Goal: Check status: Check status

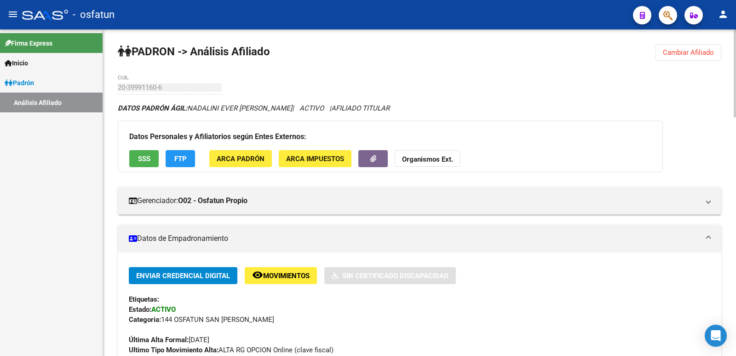
click at [689, 53] on span "Cambiar Afiliado" at bounding box center [688, 52] width 51 height 8
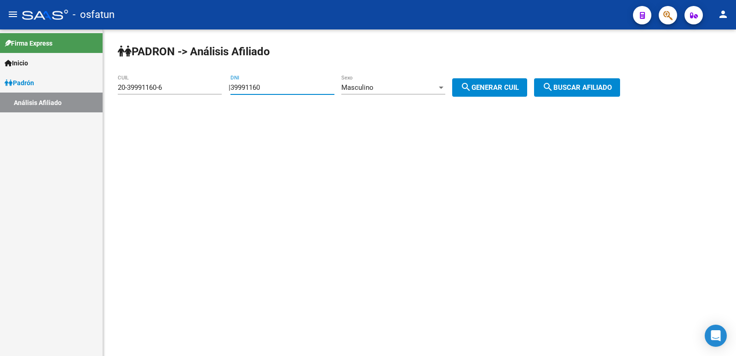
drag, startPoint x: 314, startPoint y: 88, endPoint x: 218, endPoint y: 93, distance: 96.8
click at [218, 92] on app-analisis-afiliado "[PERSON_NAME] -> Análisis Afiliado 20-39991160-6 CUIL | 39991160 DNI Masculino …" at bounding box center [373, 87] width 510 height 8
paste input "42669518"
type input "42669518"
click at [546, 92] on button "search Buscar afiliado" at bounding box center [577, 87] width 86 height 18
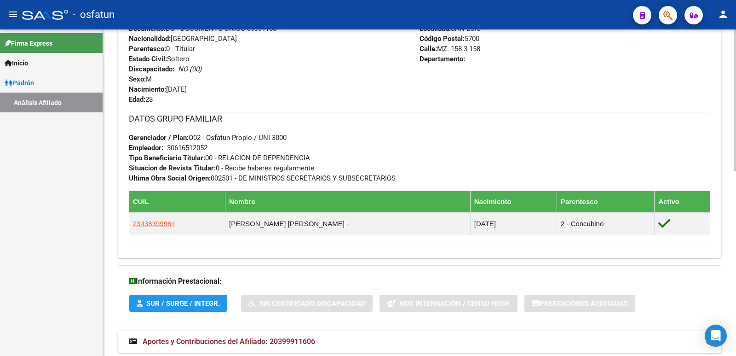
scroll to position [426, 0]
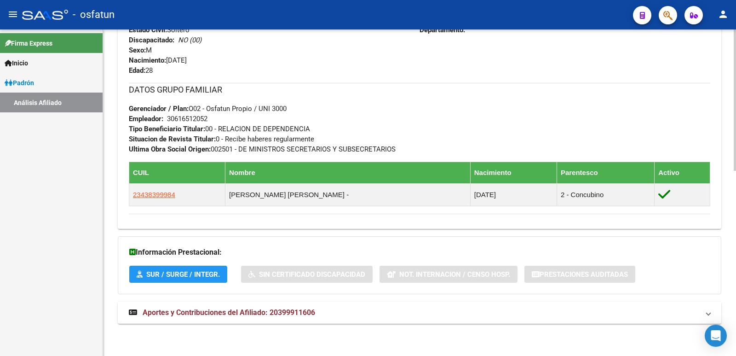
click at [186, 304] on mat-expansion-panel-header "Aportes y Contribuciones del Afiliado: 20399911606" at bounding box center [420, 312] width 604 height 22
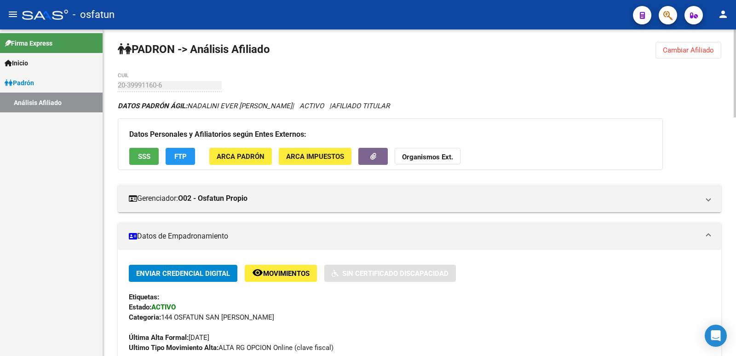
scroll to position [0, 0]
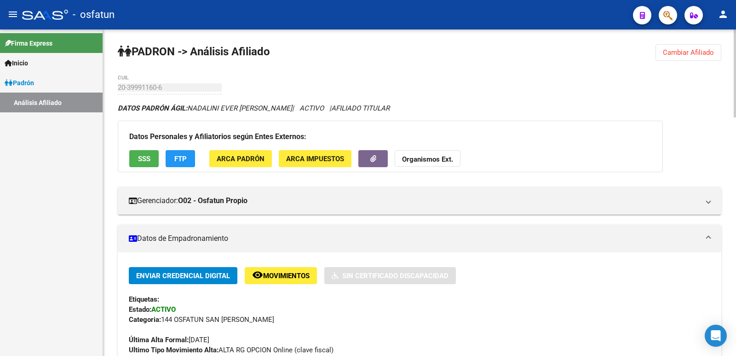
click at [675, 47] on button "Cambiar Afiliado" at bounding box center [689, 52] width 66 height 17
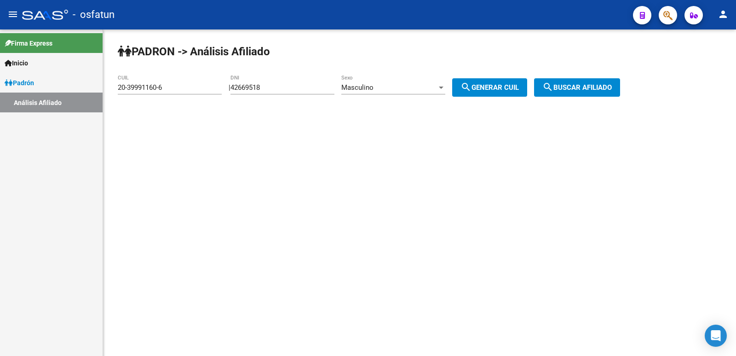
click at [407, 91] on div "Masculino" at bounding box center [390, 87] width 96 height 8
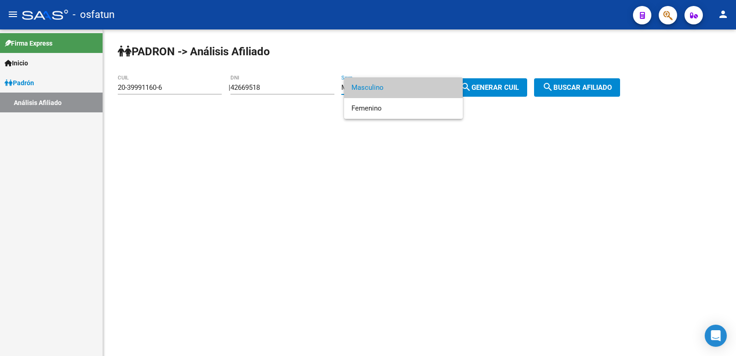
drag, startPoint x: 389, startPoint y: 92, endPoint x: 485, endPoint y: 88, distance: 95.8
click at [392, 91] on span "Masculino" at bounding box center [404, 87] width 104 height 21
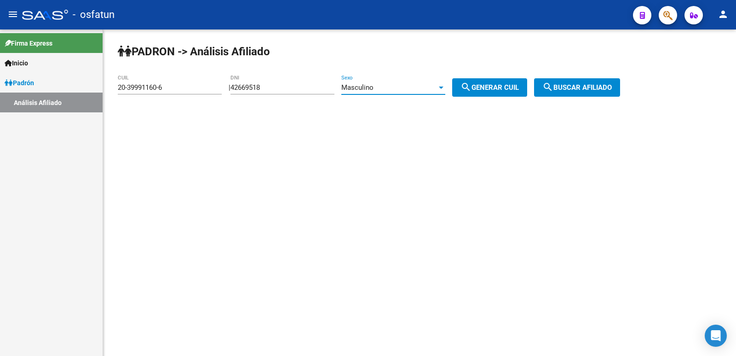
click at [489, 87] on span "search Generar CUIL" at bounding box center [490, 87] width 58 height 8
type input "23-42669518-9"
click at [600, 86] on span "search Buscar afiliado" at bounding box center [578, 87] width 70 height 8
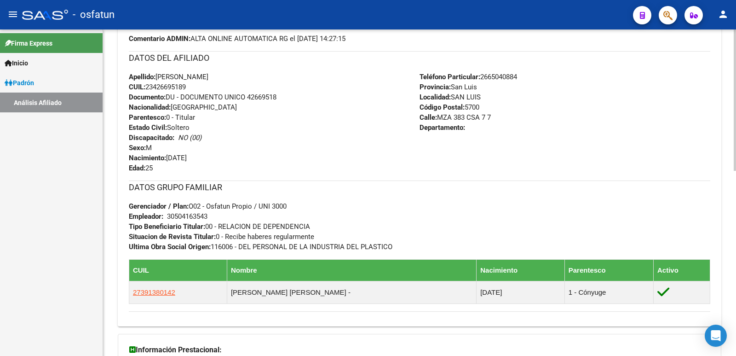
scroll to position [426, 0]
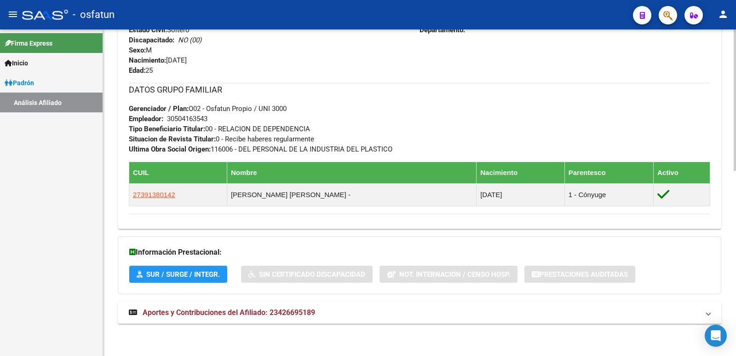
click at [256, 312] on span "Aportes y Contribuciones del Afiliado: 23426695189" at bounding box center [229, 312] width 173 height 9
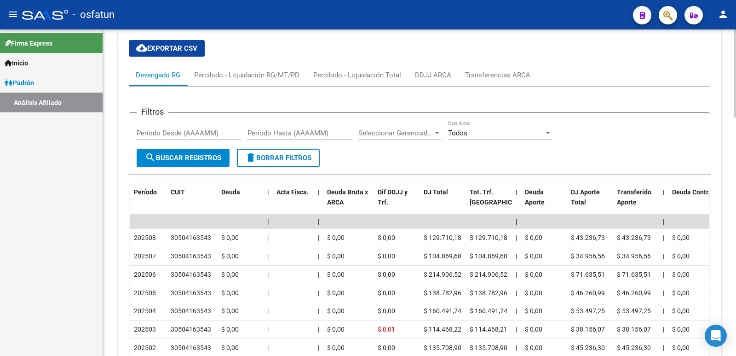
scroll to position [887, 0]
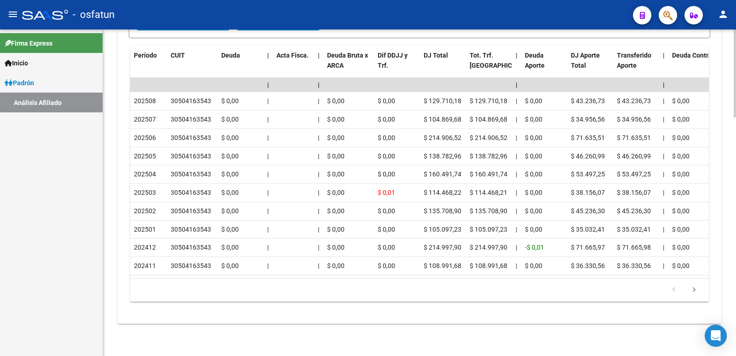
drag, startPoint x: 594, startPoint y: 34, endPoint x: 514, endPoint y: 33, distance: 80.1
click at [594, 46] on datatable-header-cell "DJ Aporte Total" at bounding box center [591, 66] width 46 height 41
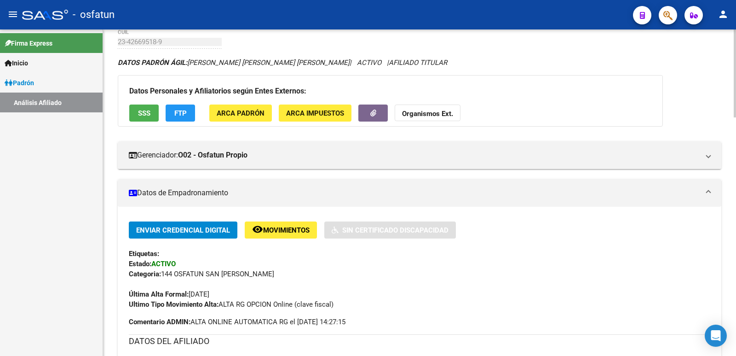
scroll to position [0, 0]
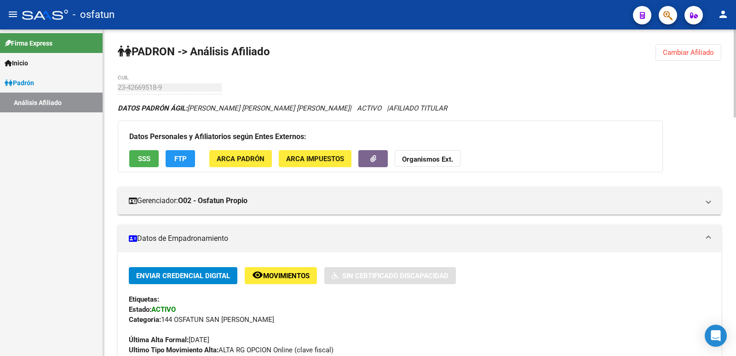
click at [686, 54] on span "Cambiar Afiliado" at bounding box center [688, 52] width 51 height 8
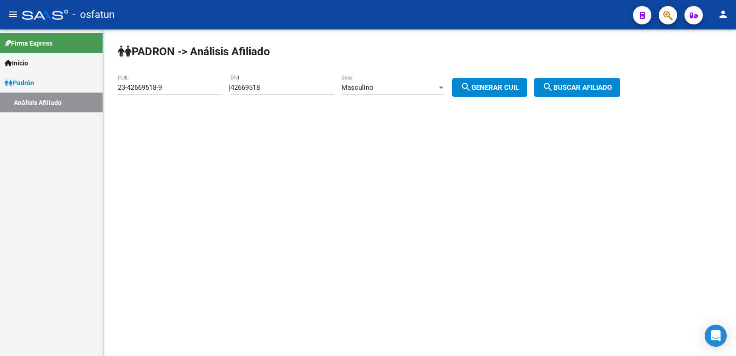
drag, startPoint x: 318, startPoint y: 89, endPoint x: 295, endPoint y: 92, distance: 23.6
click at [301, 92] on div "42669518 DNI" at bounding box center [283, 85] width 104 height 20
drag, startPoint x: 305, startPoint y: 88, endPoint x: 272, endPoint y: 100, distance: 34.6
click at [184, 91] on app-analisis-afiliado "[PERSON_NAME] -> Análisis Afiliado 23-42669518-9 CUIL | 42669518 DNI Masculino …" at bounding box center [373, 87] width 510 height 8
paste input "number"
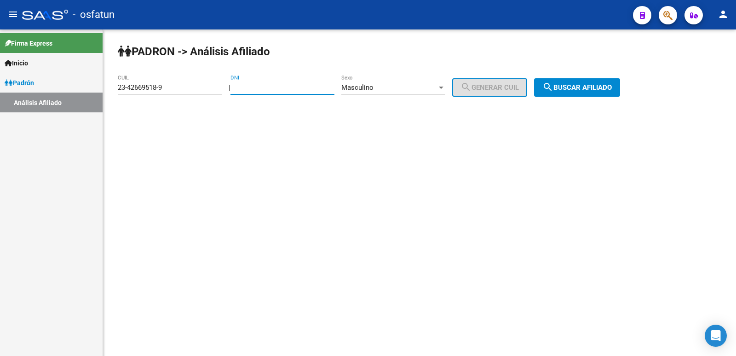
drag, startPoint x: 324, startPoint y: 90, endPoint x: 141, endPoint y: 89, distance: 183.2
click at [142, 89] on app-analisis-afiliado "[PERSON_NAME] -> Análisis Afiliado 23-42669518-9 CUIL | DNI Masculino Sexo sear…" at bounding box center [373, 87] width 510 height 8
type input "28926030"
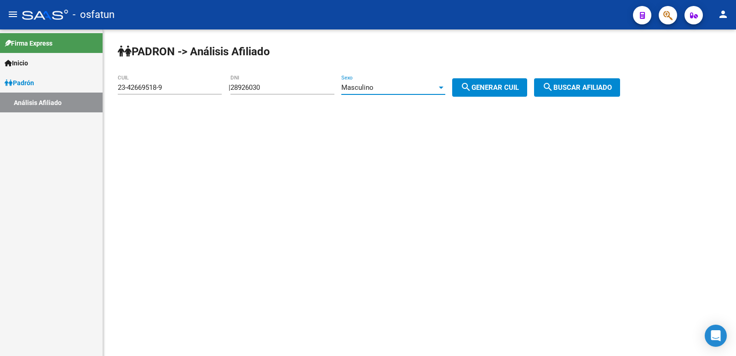
click at [471, 86] on mat-icon "search" at bounding box center [466, 86] width 11 height 11
type input "20-28926030-8"
click at [554, 82] on mat-icon "search" at bounding box center [548, 86] width 11 height 11
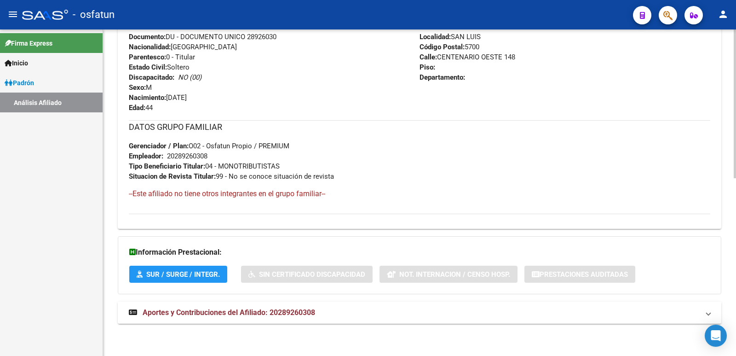
click at [291, 305] on mat-expansion-panel-header "Aportes y Contribuciones del Afiliado: 20289260308" at bounding box center [420, 312] width 604 height 22
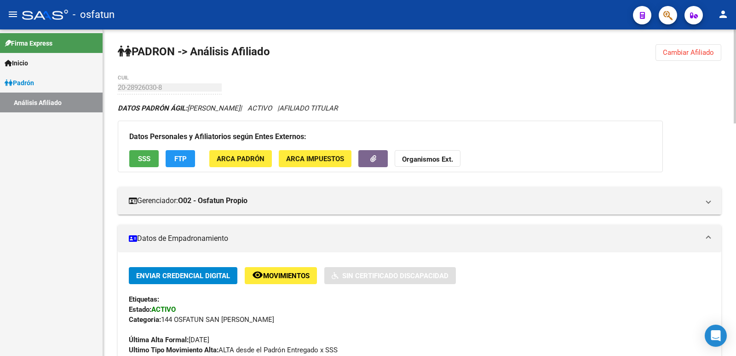
click at [119, 250] on mat-expansion-panel-header "Datos de Empadronamiento" at bounding box center [420, 239] width 604 height 28
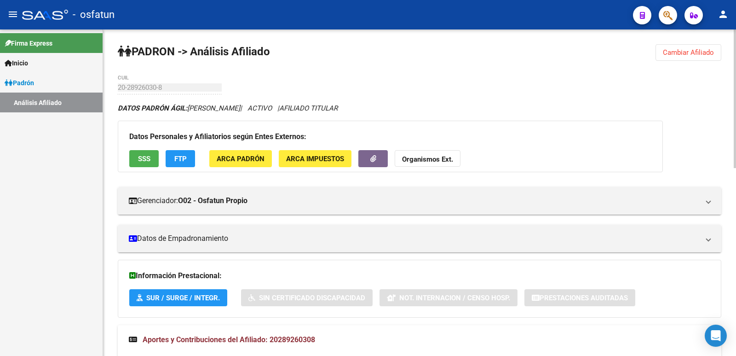
drag, startPoint x: 664, startPoint y: 51, endPoint x: 498, endPoint y: 52, distance: 166.2
click at [662, 51] on button "Cambiar Afiliado" at bounding box center [689, 52] width 66 height 17
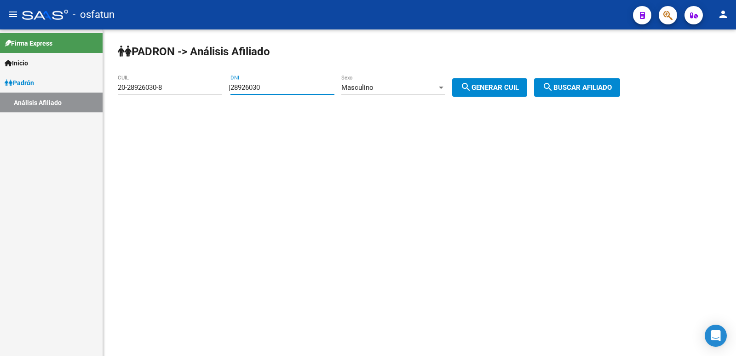
drag, startPoint x: 274, startPoint y: 89, endPoint x: 224, endPoint y: 92, distance: 50.2
click at [224, 92] on div "[PERSON_NAME] -> Análisis Afiliado 20-28926030-8 CUIL | 28926030 DNI Masculino …" at bounding box center [419, 77] width 633 height 97
paste input "6813324"
type input "26813324"
drag, startPoint x: 516, startPoint y: 89, endPoint x: 528, endPoint y: 90, distance: 11.5
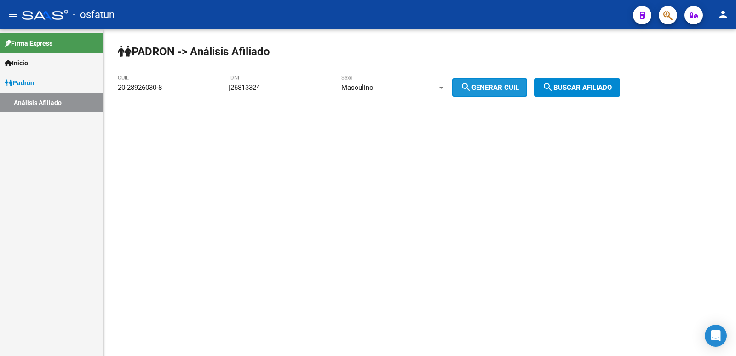
click at [519, 90] on span "search Generar CUIL" at bounding box center [490, 87] width 58 height 8
click at [595, 86] on span "search Buscar afiliado" at bounding box center [578, 87] width 70 height 8
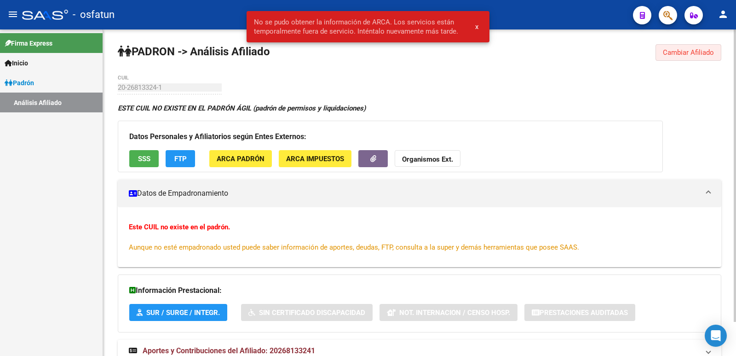
click at [658, 52] on button "Cambiar Afiliado" at bounding box center [689, 52] width 66 height 17
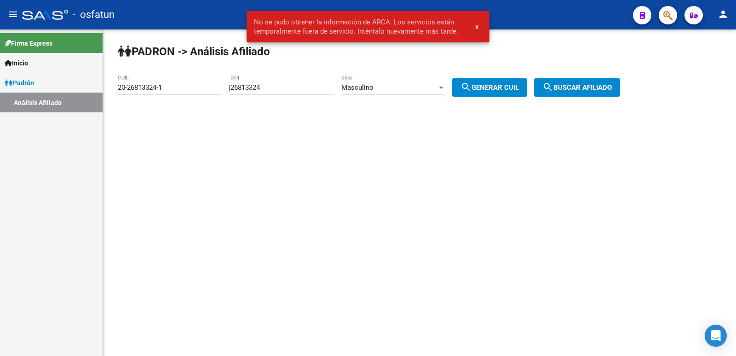
click at [397, 79] on div "Masculino Sexo" at bounding box center [394, 85] width 104 height 20
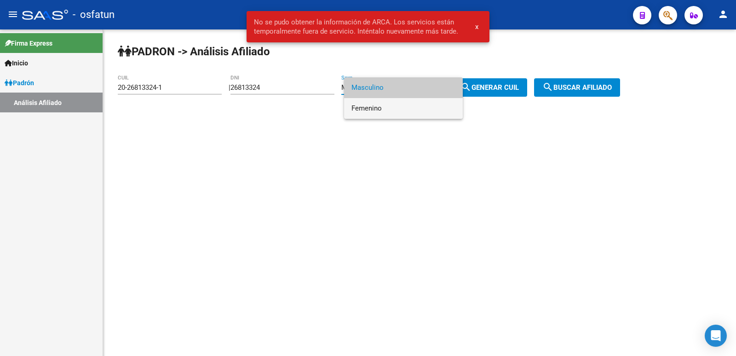
drag, startPoint x: 382, startPoint y: 106, endPoint x: 435, endPoint y: 106, distance: 52.5
click at [384, 106] on span "Femenino" at bounding box center [404, 108] width 104 height 21
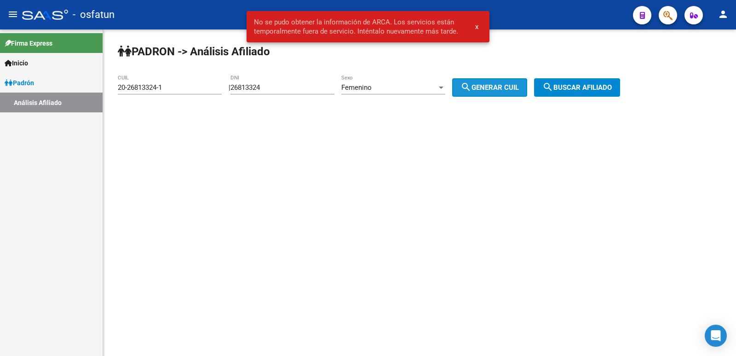
drag, startPoint x: 499, startPoint y: 92, endPoint x: 567, endPoint y: 85, distance: 68.4
click at [499, 92] on button "search Generar CUIL" at bounding box center [489, 87] width 75 height 18
type input "27-26813324-6"
click at [578, 81] on button "search Buscar afiliado" at bounding box center [577, 87] width 86 height 18
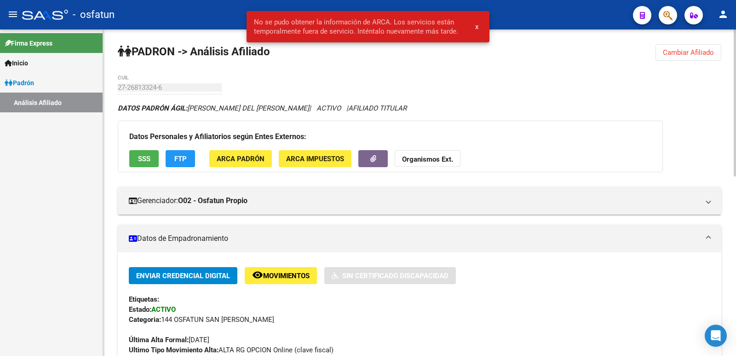
click at [477, 28] on span "x" at bounding box center [476, 27] width 3 height 8
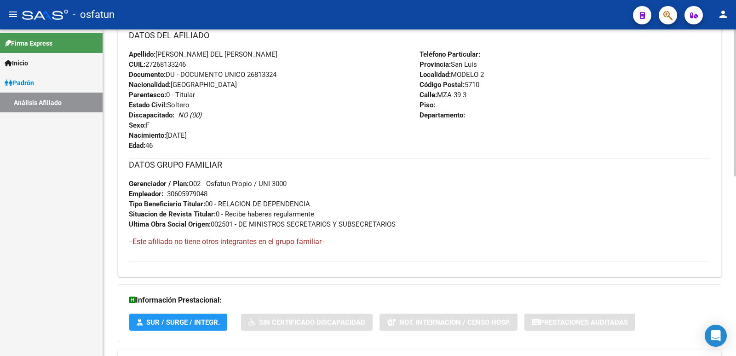
scroll to position [399, 0]
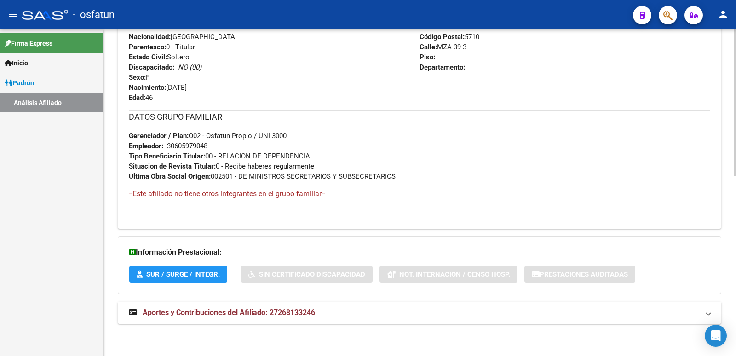
click at [233, 319] on mat-expansion-panel-header "Aportes y Contribuciones del Afiliado: 27268133246" at bounding box center [420, 312] width 604 height 22
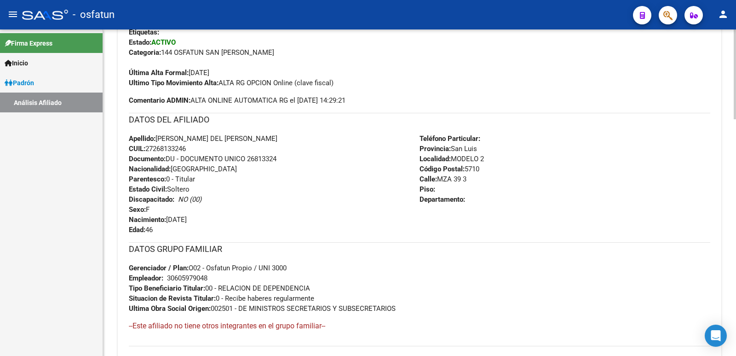
scroll to position [0, 0]
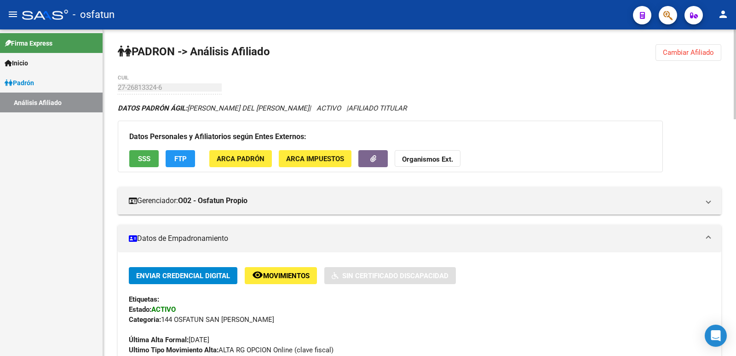
click at [664, 54] on button "Cambiar Afiliado" at bounding box center [689, 52] width 66 height 17
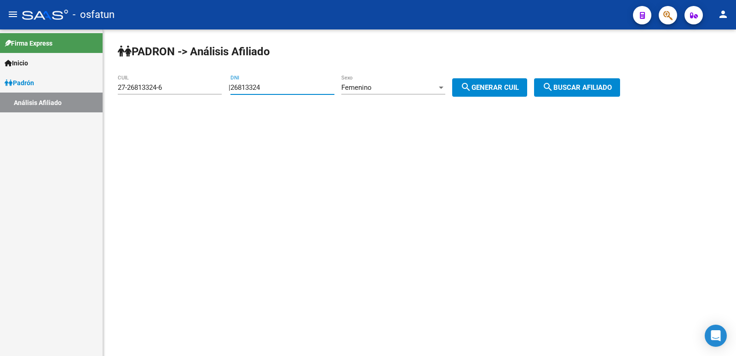
drag, startPoint x: 279, startPoint y: 89, endPoint x: 209, endPoint y: 89, distance: 70.0
click at [209, 89] on app-analisis-afiliado "[PERSON_NAME] -> Análisis Afiliado 27-26813324-6 CUIL | 26813324 DNI Femenino S…" at bounding box center [373, 87] width 510 height 8
paste input "477219"
type input "26477219"
click at [506, 90] on span "search Generar CUIL" at bounding box center [490, 87] width 58 height 8
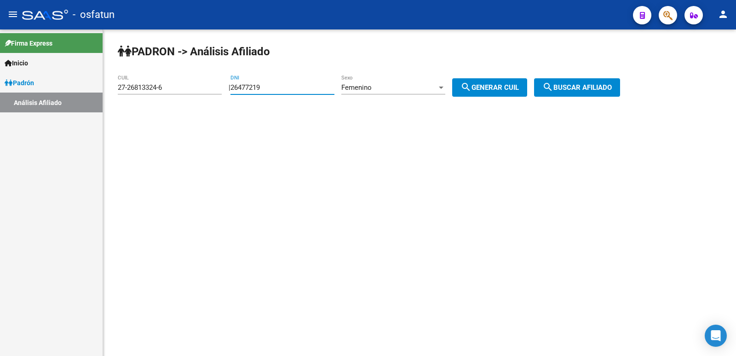
type input "27-26477219-8"
click at [592, 80] on button "search Buscar afiliado" at bounding box center [577, 87] width 86 height 18
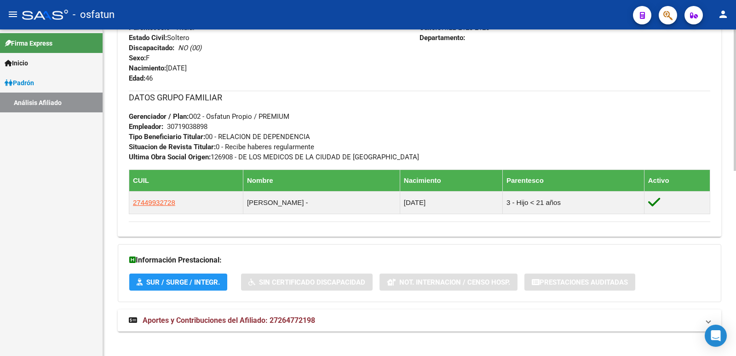
scroll to position [426, 0]
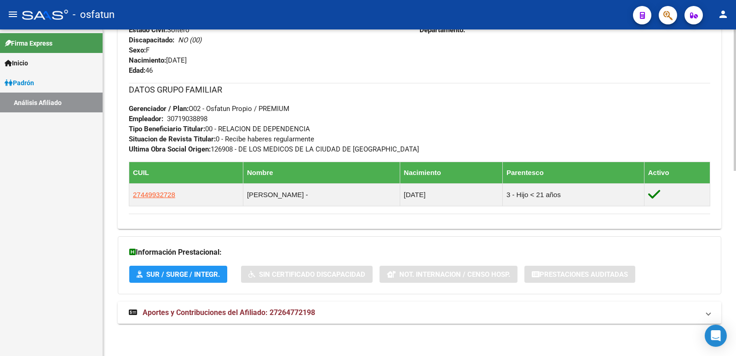
drag, startPoint x: 259, startPoint y: 296, endPoint x: 263, endPoint y: 308, distance: 13.0
click at [261, 301] on div "DATOS [PERSON_NAME] ÁGIL: [PERSON_NAME] | ACTIVO | AFILIADO TITULAR Datos Perso…" at bounding box center [420, 5] width 604 height 657
click at [263, 308] on span "Aportes y Contribuciones del Afiliado: 27264772198" at bounding box center [229, 312] width 173 height 9
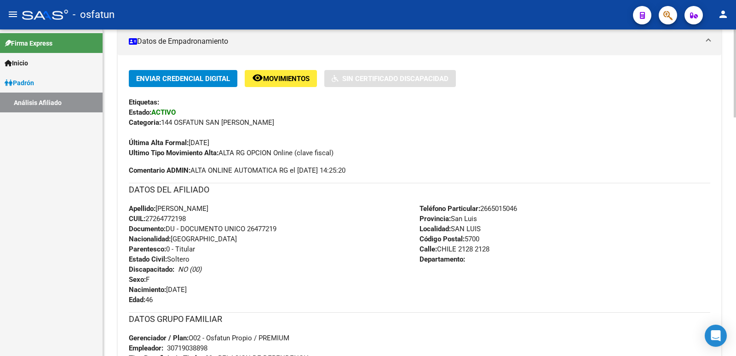
scroll to position [0, 0]
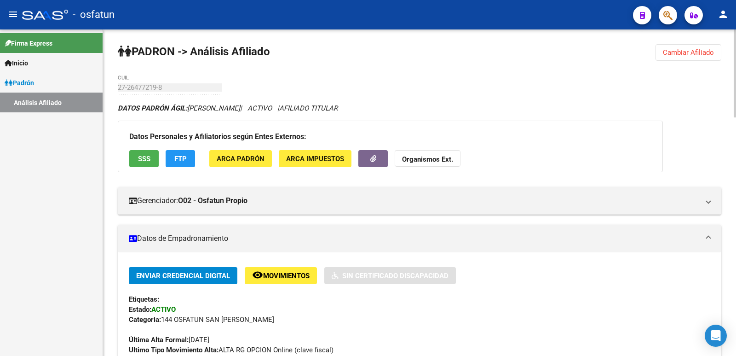
click at [687, 47] on button "Cambiar Afiliado" at bounding box center [689, 52] width 66 height 17
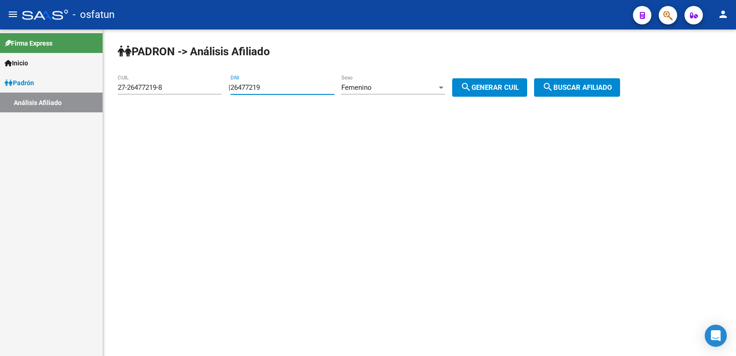
drag, startPoint x: 286, startPoint y: 92, endPoint x: 204, endPoint y: 93, distance: 81.5
click at [196, 92] on app-analisis-afiliado "[PERSON_NAME] -> Análisis Afiliado 27-26477219-8 CUIL | 26477219 DNI Femenino S…" at bounding box center [373, 87] width 510 height 8
paste input "40318712"
type input "40318712"
click at [479, 95] on button "search Generar CUIL" at bounding box center [489, 87] width 75 height 18
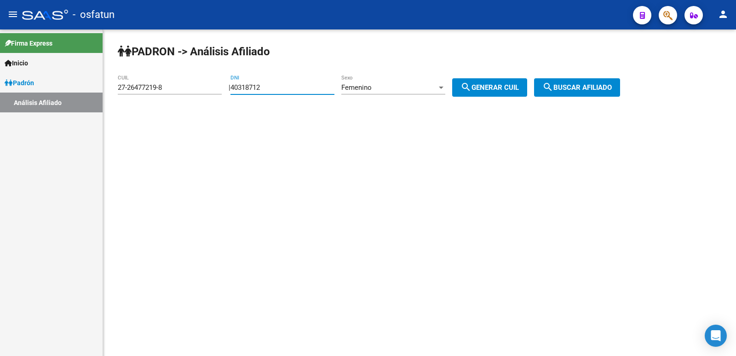
type input "27-40318712-2"
drag, startPoint x: 528, startPoint y: 84, endPoint x: 545, endPoint y: 84, distance: 16.6
click at [519, 84] on span "search Generar CUIL" at bounding box center [490, 87] width 58 height 8
click at [575, 87] on span "search Buscar afiliado" at bounding box center [578, 87] width 70 height 8
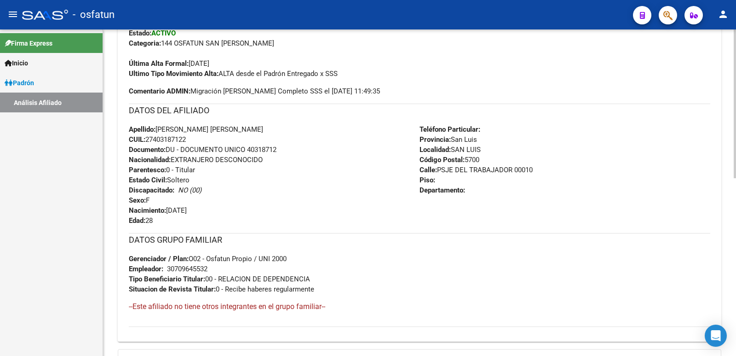
scroll to position [389, 0]
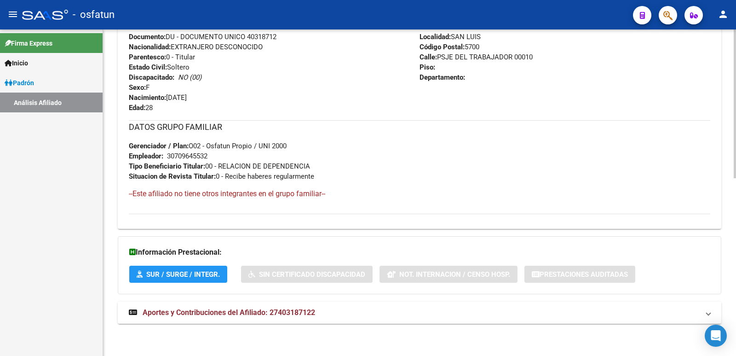
click at [223, 304] on mat-expansion-panel-header "Aportes y Contribuciones del Afiliado: 27403187122" at bounding box center [420, 312] width 604 height 22
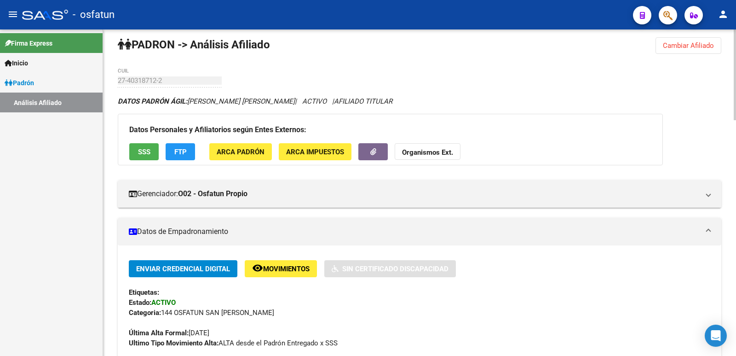
scroll to position [0, 0]
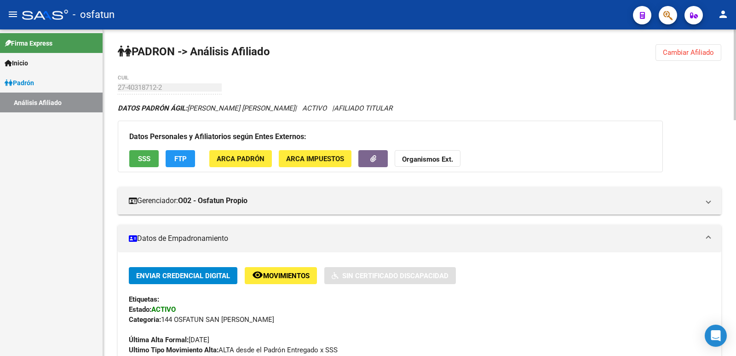
drag, startPoint x: 688, startPoint y: 57, endPoint x: 689, endPoint y: 50, distance: 7.0
click at [688, 54] on button "Cambiar Afiliado" at bounding box center [689, 52] width 66 height 17
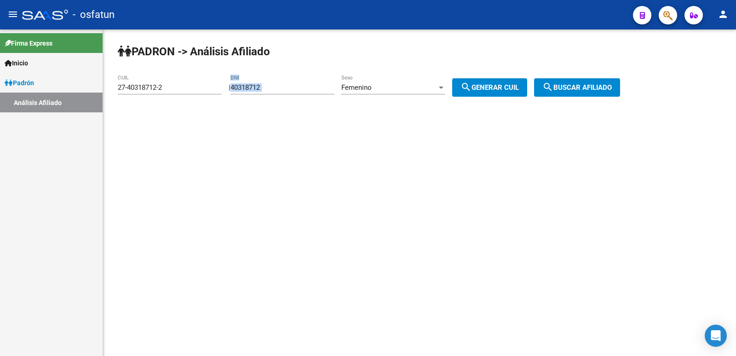
click at [298, 92] on div "40318712 DNI" at bounding box center [283, 89] width 104 height 29
click at [296, 89] on input "40318712" at bounding box center [283, 87] width 104 height 8
drag, startPoint x: 300, startPoint y: 86, endPoint x: 160, endPoint y: 94, distance: 140.1
click at [160, 92] on app-analisis-afiliado "[PERSON_NAME] -> Análisis Afiliado 27-40318712-2 CUIL | 40318712 DNI Femenino S…" at bounding box center [373, 87] width 510 height 8
paste input "26342257"
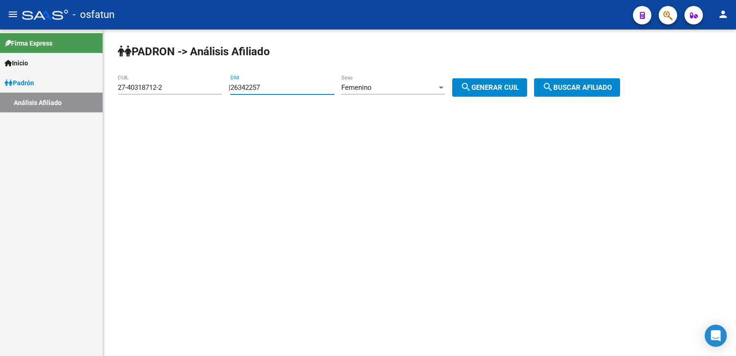
type input "26342257"
click at [390, 90] on div "Femenino" at bounding box center [390, 87] width 96 height 8
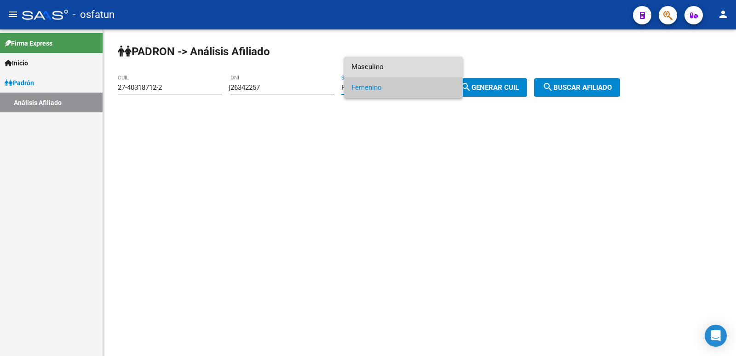
drag, startPoint x: 392, startPoint y: 71, endPoint x: 493, endPoint y: 75, distance: 101.8
click at [392, 71] on span "Masculino" at bounding box center [404, 67] width 104 height 21
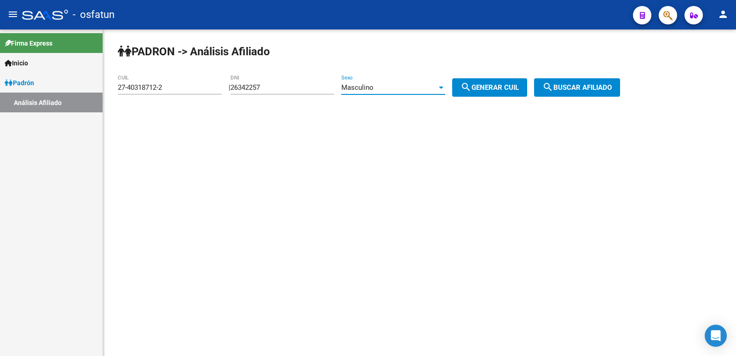
click at [522, 82] on button "search Generar CUIL" at bounding box center [489, 87] width 75 height 18
type input "20-26342257-1"
click at [577, 83] on span "search Buscar afiliado" at bounding box center [578, 87] width 70 height 8
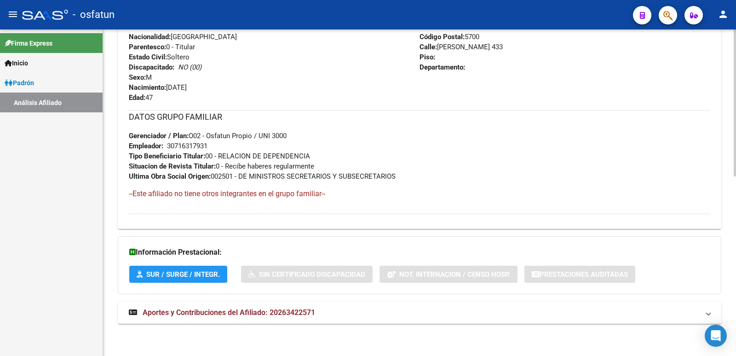
click at [280, 305] on mat-expansion-panel-header "Aportes y Contribuciones del Afiliado: 20263422571" at bounding box center [420, 312] width 604 height 22
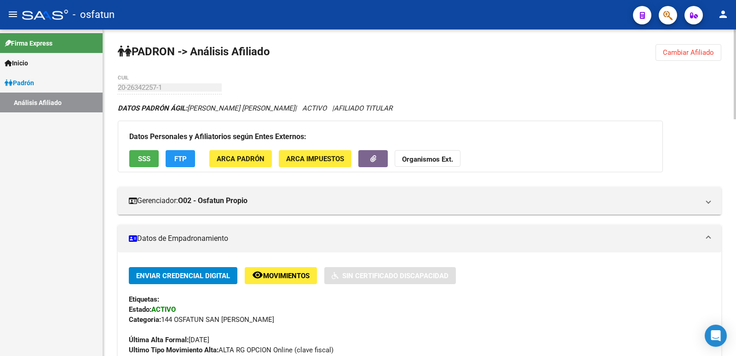
click at [664, 51] on span "Cambiar Afiliado" at bounding box center [688, 52] width 51 height 8
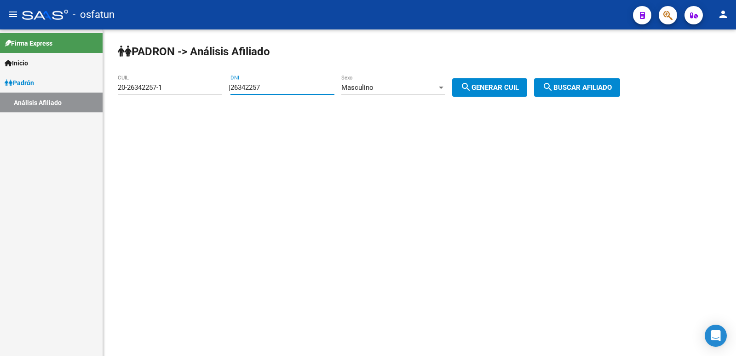
drag, startPoint x: 320, startPoint y: 87, endPoint x: 183, endPoint y: 88, distance: 137.2
click at [183, 88] on app-analisis-afiliado "[PERSON_NAME] -> Análisis Afiliado 20-26342257-1 CUIL | 26342257 DNI Masculino …" at bounding box center [373, 87] width 510 height 8
paste input "1863844"
type input "21863844"
click at [528, 93] on button "search Generar CUIL" at bounding box center [489, 87] width 75 height 18
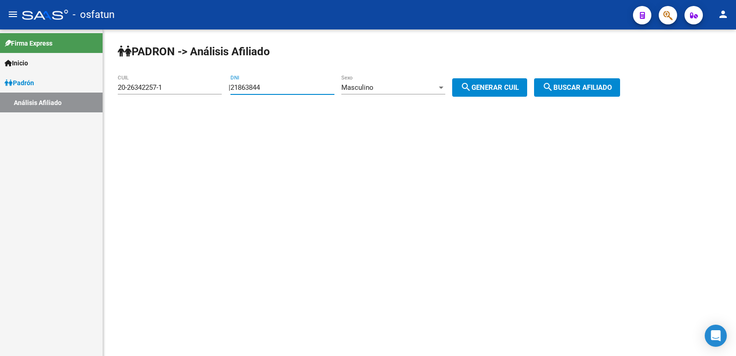
type input "23-21863844-9"
click at [582, 90] on span "search Buscar afiliado" at bounding box center [578, 87] width 70 height 8
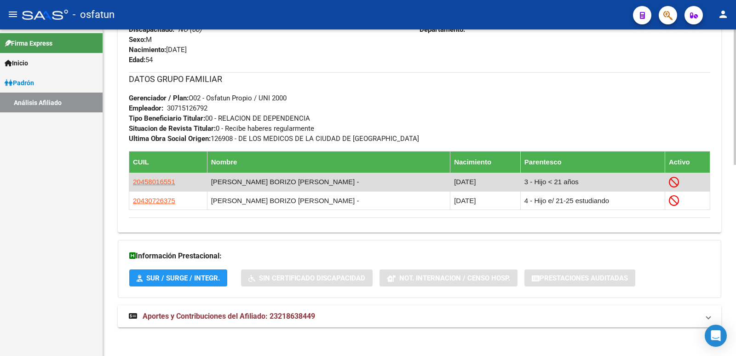
scroll to position [461, 0]
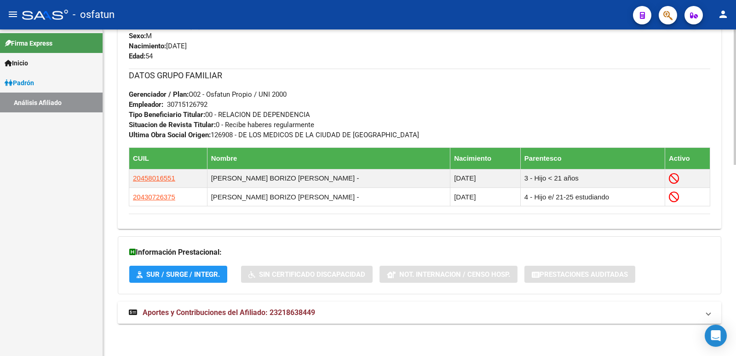
click at [263, 310] on span "Aportes y Contribuciones del Afiliado: 23218638449" at bounding box center [229, 312] width 173 height 9
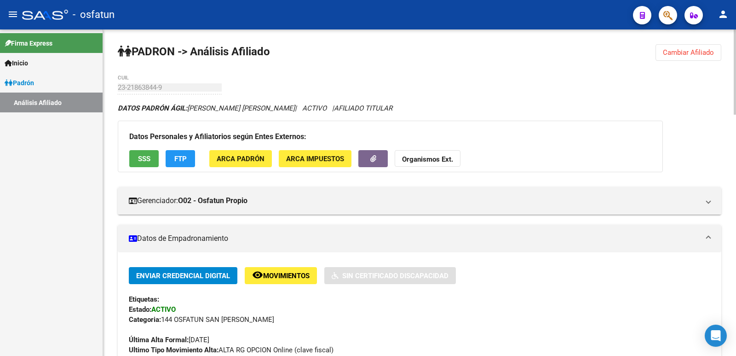
scroll to position [230, 0]
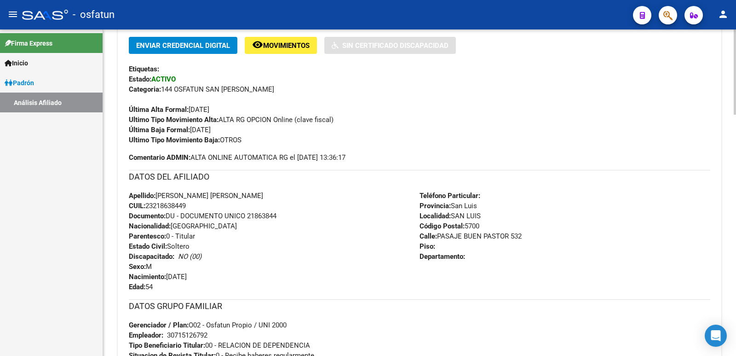
click at [558, 77] on div "Enviar Credencial Digital remove_red_eye Movimientos Sin Certificado Discapacid…" at bounding box center [420, 91] width 582 height 108
click at [409, 98] on div "Última Alta Formal: [DATE]" at bounding box center [420, 104] width 582 height 20
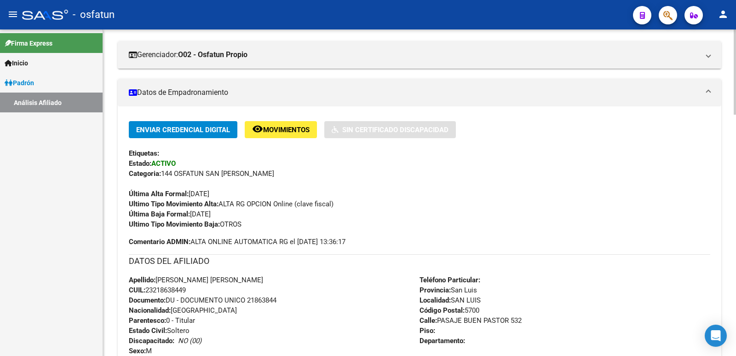
scroll to position [0, 0]
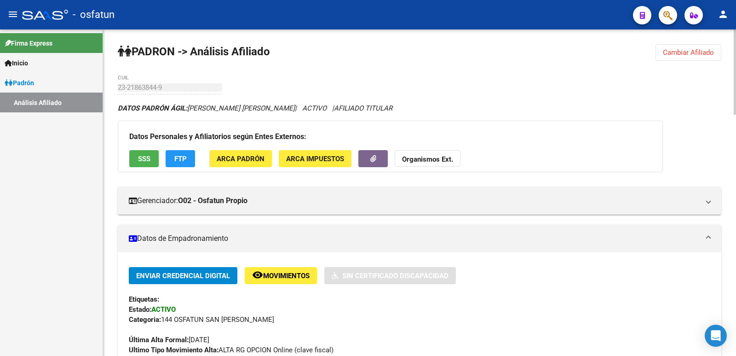
drag, startPoint x: 693, startPoint y: 55, endPoint x: 662, endPoint y: 55, distance: 30.4
click at [691, 55] on span "Cambiar Afiliado" at bounding box center [688, 52] width 51 height 8
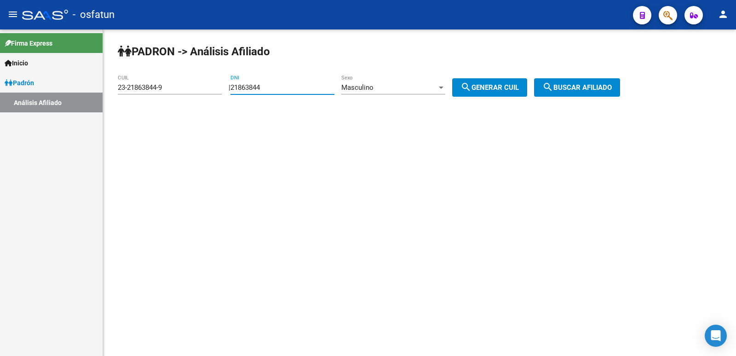
drag, startPoint x: 317, startPoint y: 89, endPoint x: 189, endPoint y: 96, distance: 128.2
click at [189, 92] on app-analisis-afiliado "[PERSON_NAME] -> Análisis Afiliado 23-21863844-9 CUIL | 21863844 DNI Masculino …" at bounding box center [373, 87] width 510 height 8
paste input "38439050"
type input "38439050"
drag, startPoint x: 505, startPoint y: 76, endPoint x: 511, endPoint y: 79, distance: 7.2
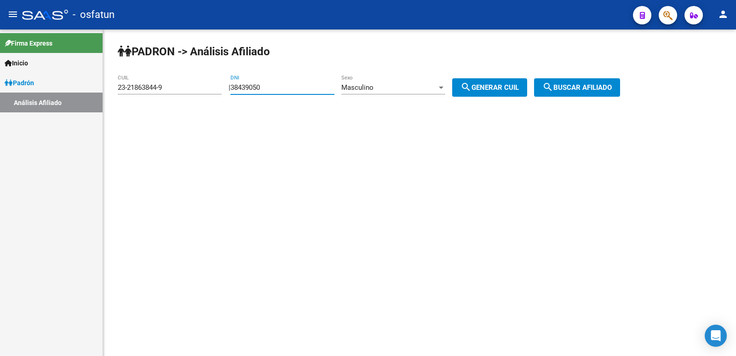
click at [507, 78] on div "[PERSON_NAME] -> Análisis Afiliado 23-21863844-9 CUIL | 38439050 DNI Masculino …" at bounding box center [419, 77] width 633 height 97
click at [387, 85] on div "Masculino" at bounding box center [390, 87] width 96 height 8
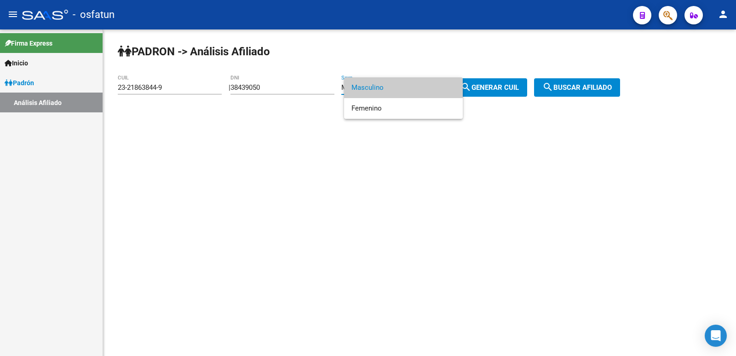
drag, startPoint x: 475, startPoint y: 86, endPoint x: 505, endPoint y: 87, distance: 30.0
click at [476, 86] on div at bounding box center [368, 178] width 736 height 356
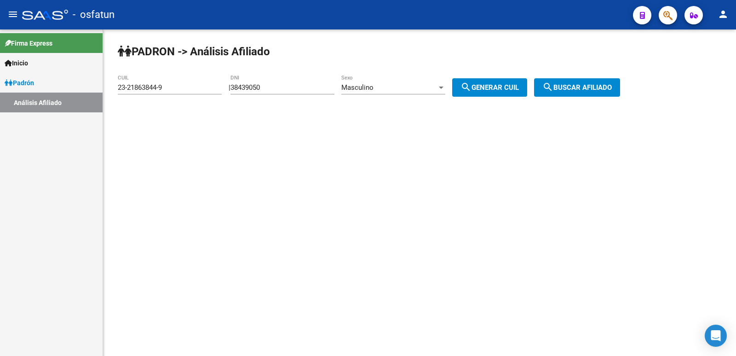
click at [519, 87] on span "search Generar CUIL" at bounding box center [490, 87] width 58 height 8
click at [554, 86] on mat-icon "search" at bounding box center [548, 86] width 11 height 11
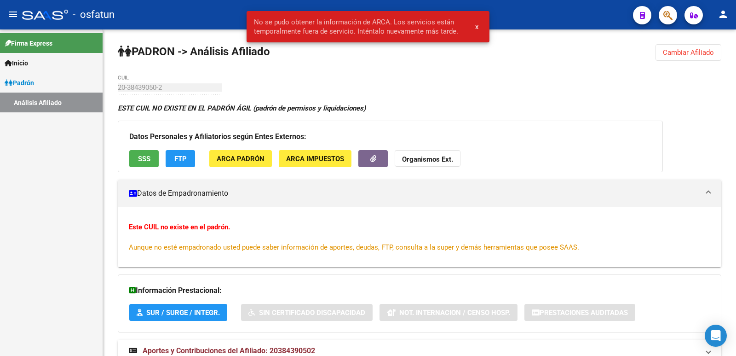
click at [665, 50] on span "Cambiar Afiliado" at bounding box center [688, 52] width 51 height 8
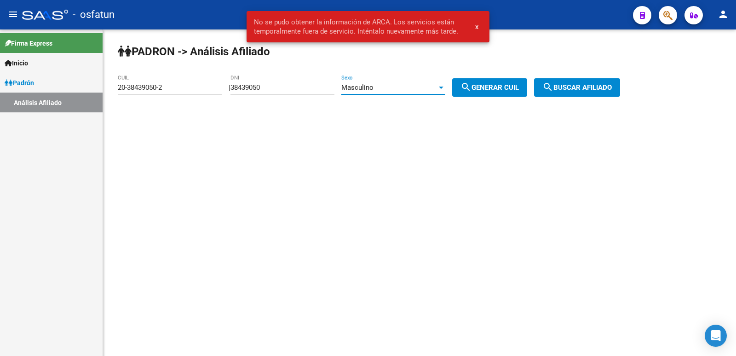
click at [374, 90] on span "Masculino" at bounding box center [358, 87] width 32 height 8
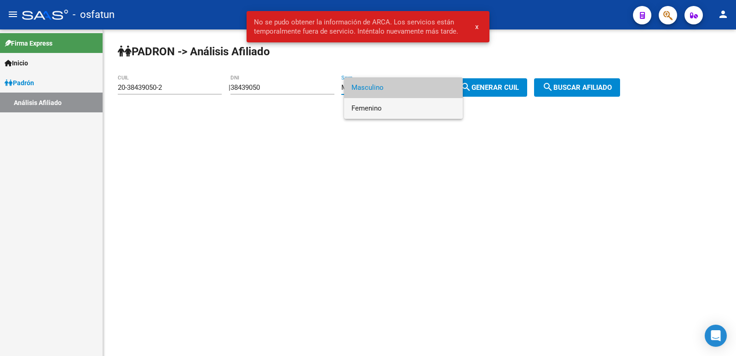
drag, startPoint x: 376, startPoint y: 107, endPoint x: 389, endPoint y: 107, distance: 13.4
click at [377, 107] on span "Femenino" at bounding box center [404, 108] width 104 height 21
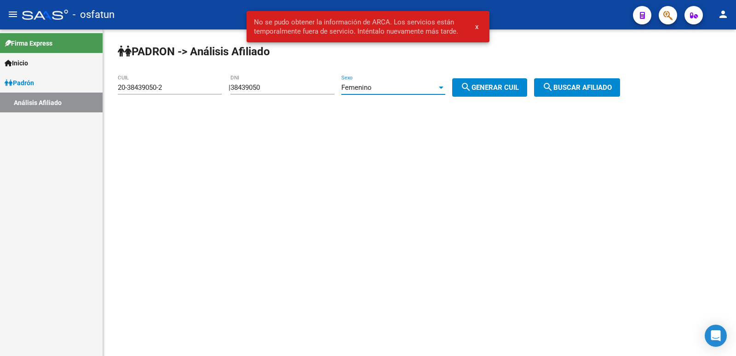
click at [504, 96] on button "search Generar CUIL" at bounding box center [489, 87] width 75 height 18
type input "27-38439050-7"
click at [551, 93] on button "search Buscar afiliado" at bounding box center [577, 87] width 86 height 18
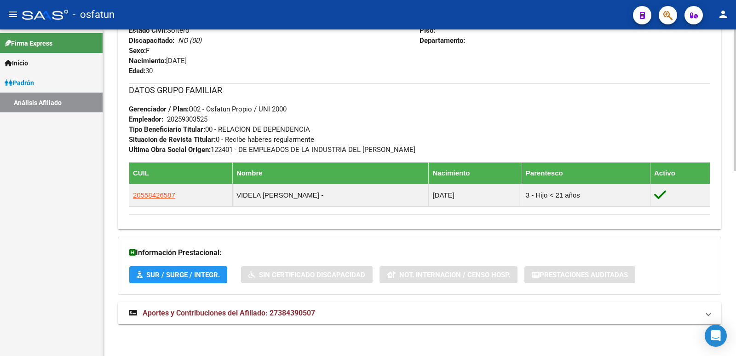
scroll to position [426, 0]
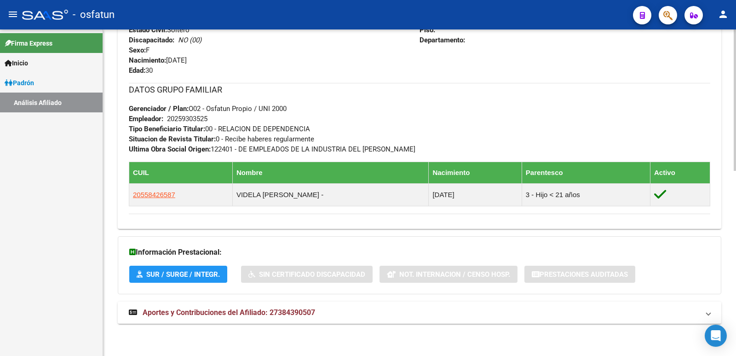
click at [263, 304] on mat-expansion-panel-header "Aportes y Contribuciones del Afiliado: 27384390507" at bounding box center [420, 312] width 604 height 22
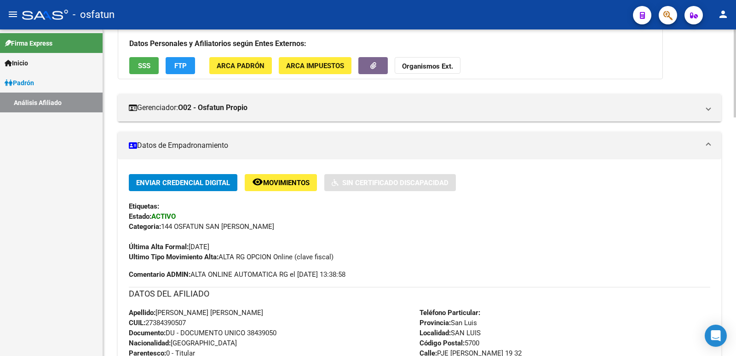
scroll to position [0, 0]
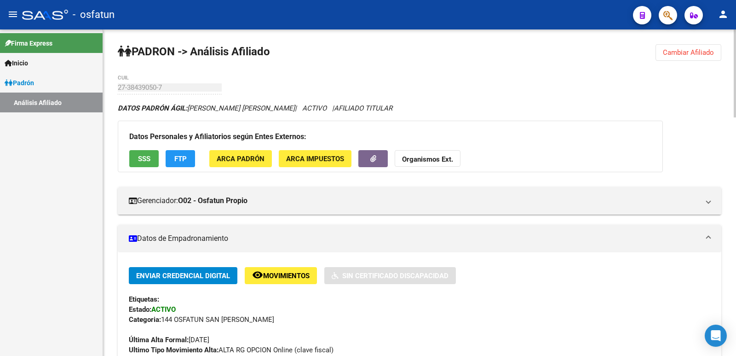
click at [695, 55] on span "Cambiar Afiliado" at bounding box center [688, 52] width 51 height 8
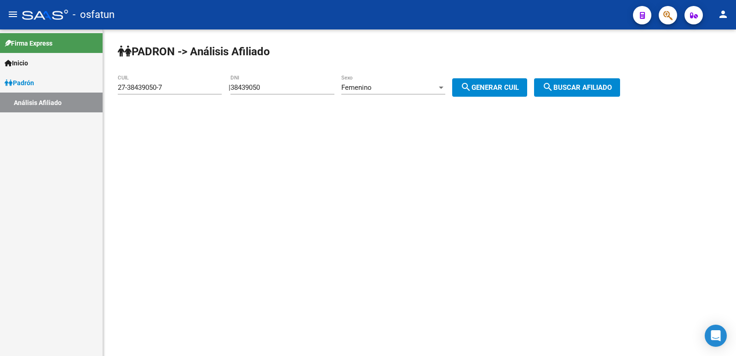
drag, startPoint x: 314, startPoint y: 83, endPoint x: 259, endPoint y: 93, distance: 56.1
click at [259, 93] on div "38439050 DNI" at bounding box center [283, 85] width 104 height 20
drag, startPoint x: 289, startPoint y: 91, endPoint x: 181, endPoint y: 92, distance: 107.3
click at [181, 92] on app-analisis-afiliado "[PERSON_NAME] -> Análisis Afiliado 27-38439050-7 CUIL | 38439050 DNI Femenino S…" at bounding box center [373, 87] width 510 height 8
paste input "4082340"
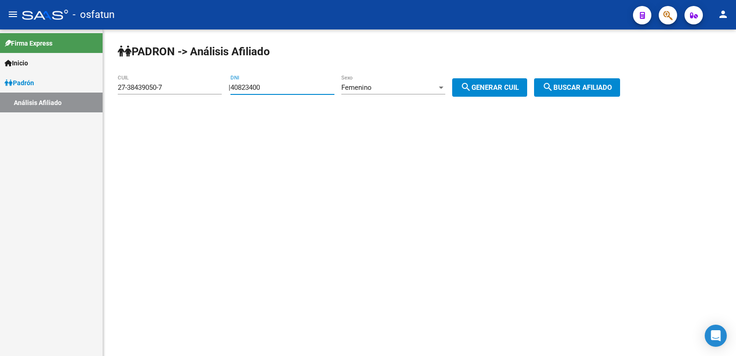
type input "40823400"
click at [482, 88] on span "search Generar CUIL" at bounding box center [490, 87] width 58 height 8
click at [554, 87] on mat-icon "search" at bounding box center [548, 86] width 11 height 11
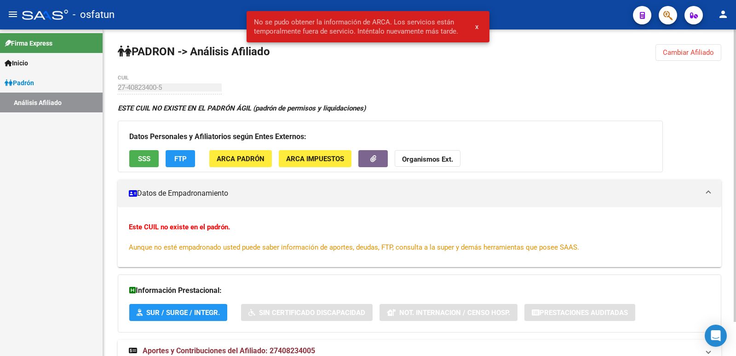
click at [696, 58] on button "Cambiar Afiliado" at bounding box center [689, 52] width 66 height 17
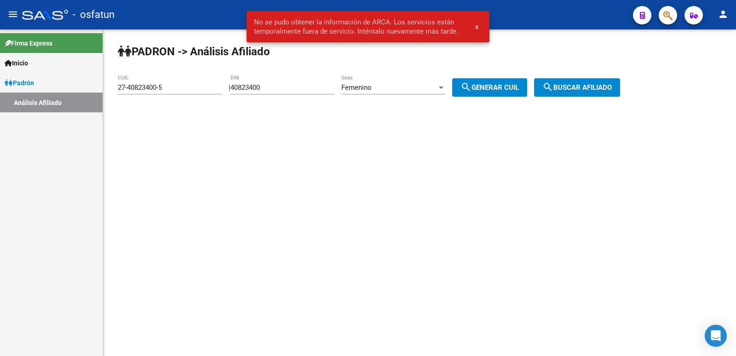
click at [402, 87] on div "Femenino" at bounding box center [390, 87] width 96 height 8
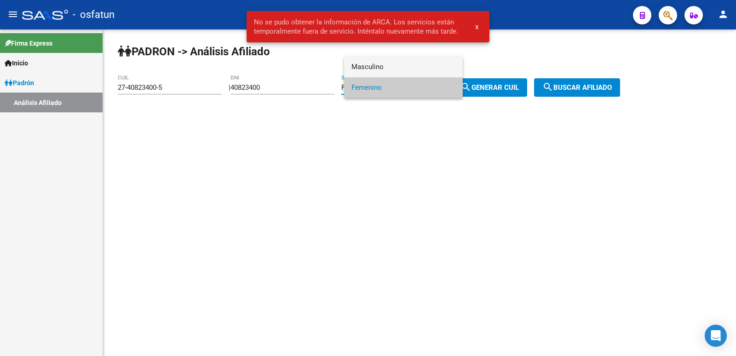
click at [378, 71] on span "Masculino" at bounding box center [404, 67] width 104 height 21
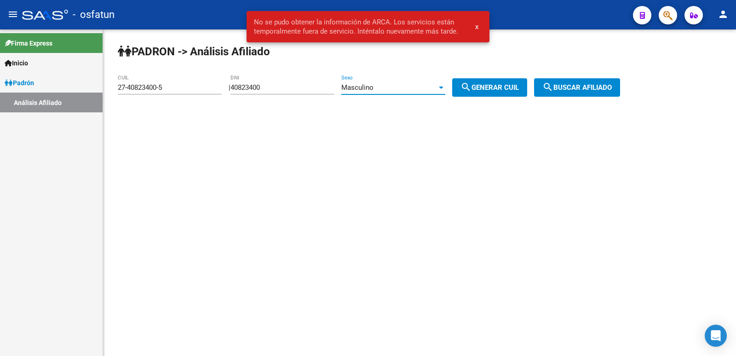
click at [472, 86] on mat-icon "search" at bounding box center [466, 86] width 11 height 11
type input "20-40823400-0"
click at [554, 85] on mat-icon "search" at bounding box center [548, 86] width 11 height 11
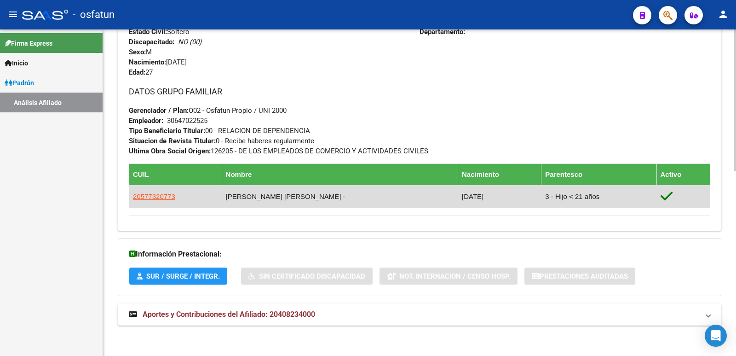
scroll to position [426, 0]
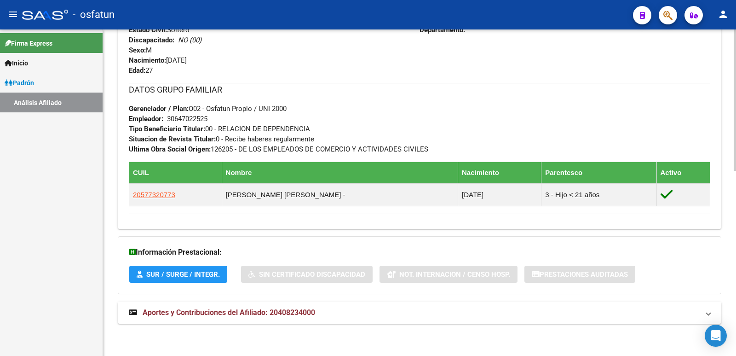
click at [218, 301] on div "DATOS [PERSON_NAME] ÁGIL: [PERSON_NAME] [PERSON_NAME] | ACTIVO | AFILIADO TITUL…" at bounding box center [420, 5] width 604 height 657
click at [217, 306] on mat-expansion-panel-header "Aportes y Contribuciones del Afiliado: 20408234000" at bounding box center [420, 312] width 604 height 22
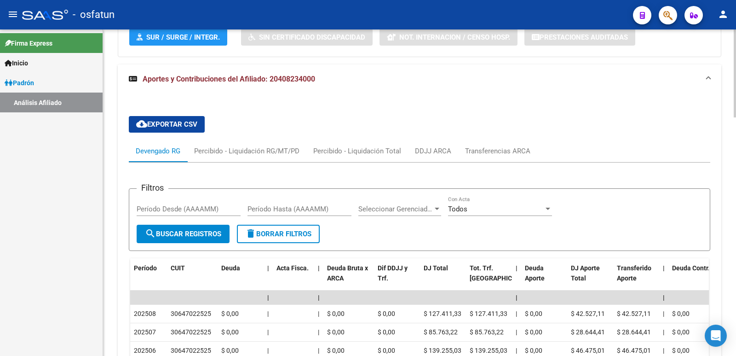
scroll to position [887, 0]
